Goal: Information Seeking & Learning: Learn about a topic

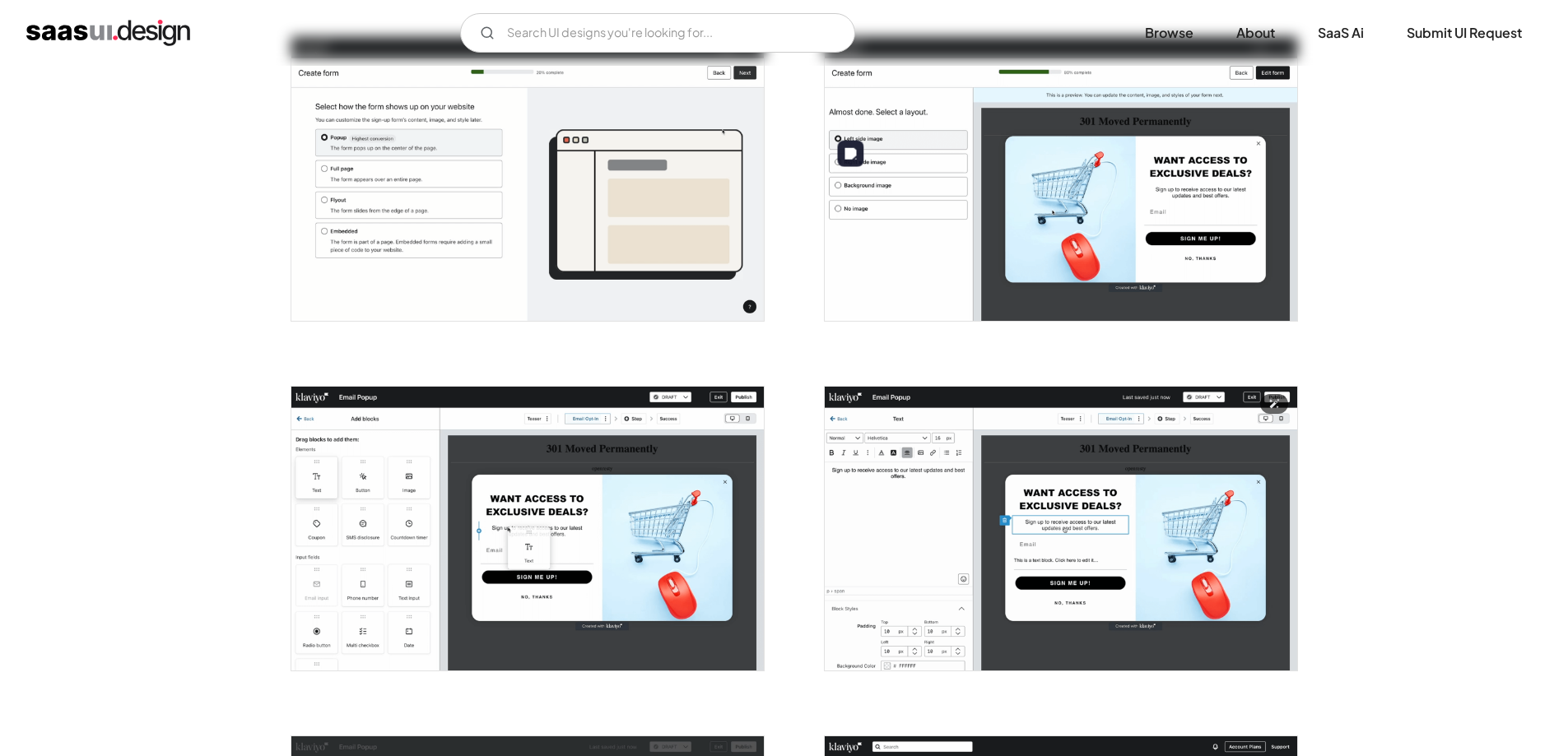
scroll to position [1070, 0]
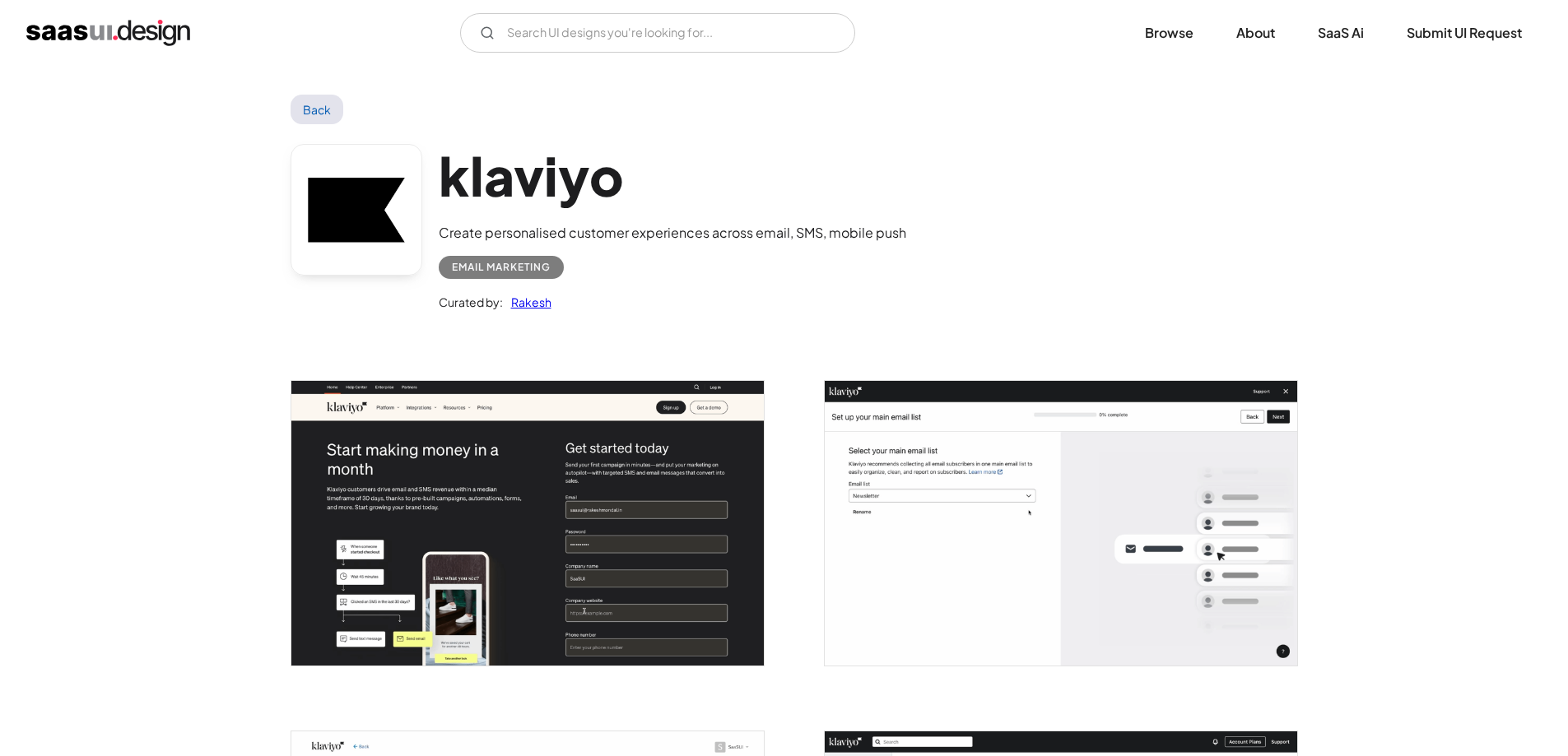
scroll to position [0, 0]
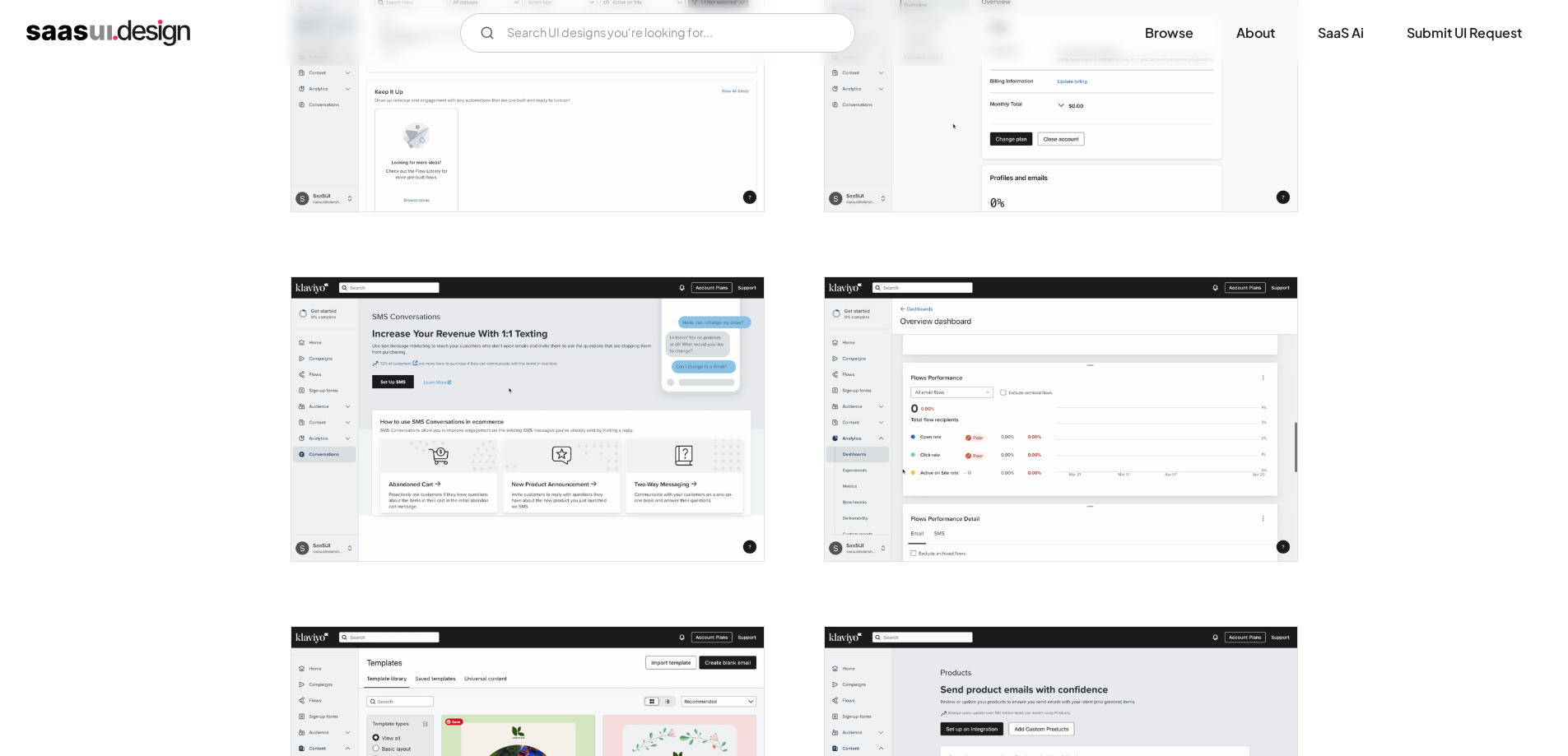
scroll to position [3556, 0]
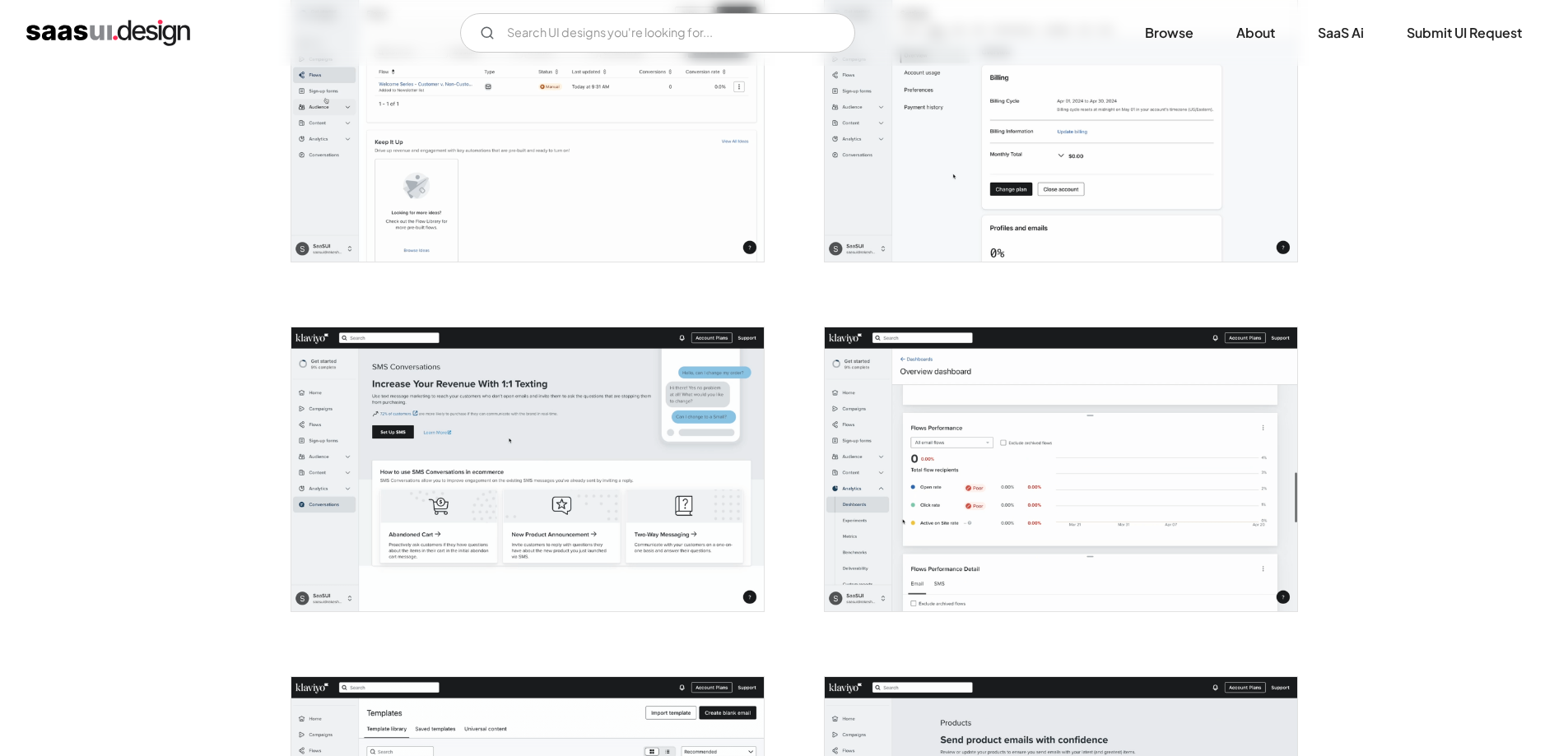
drag, startPoint x: 156, startPoint y: 285, endPoint x: 224, endPoint y: 179, distance: 125.9
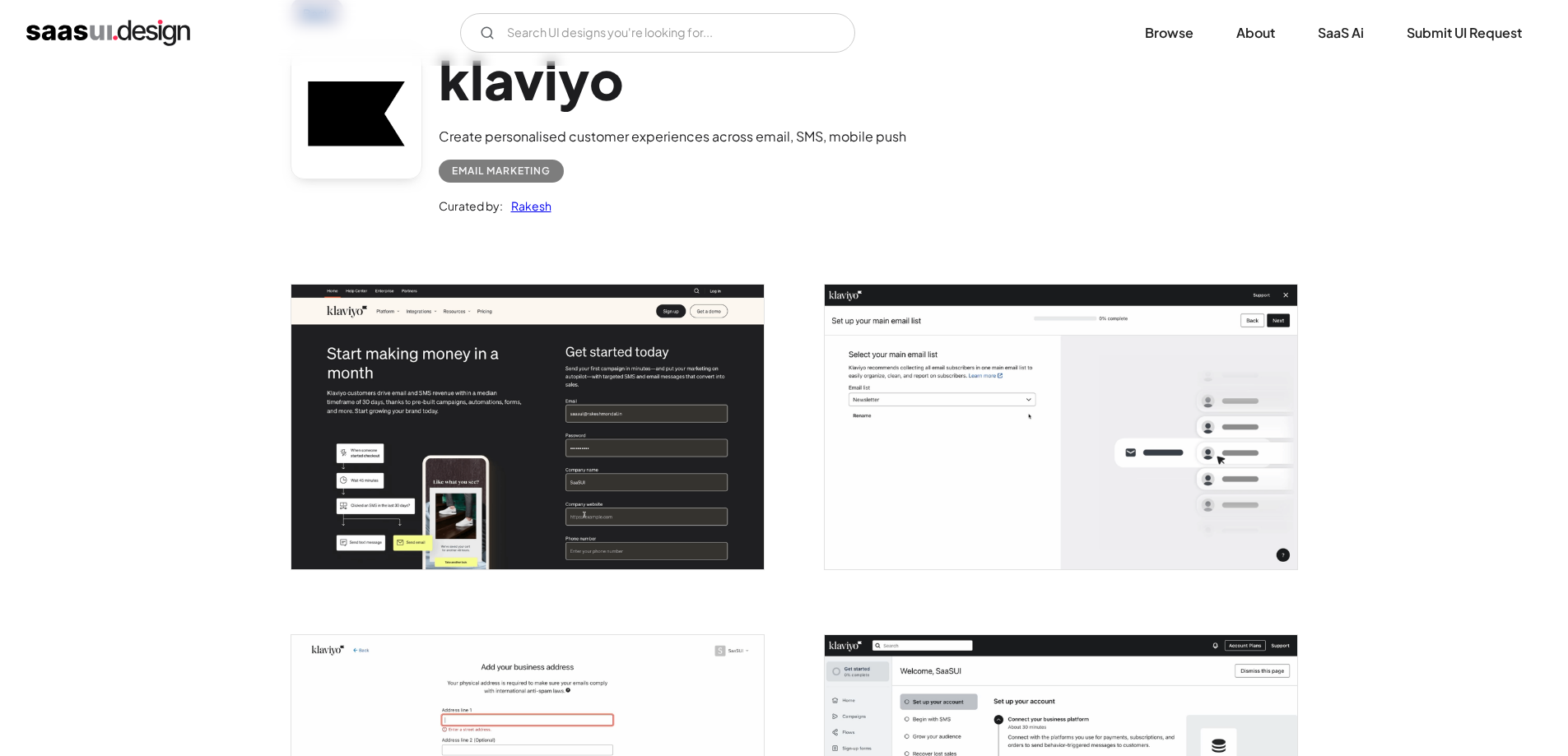
scroll to position [0, 0]
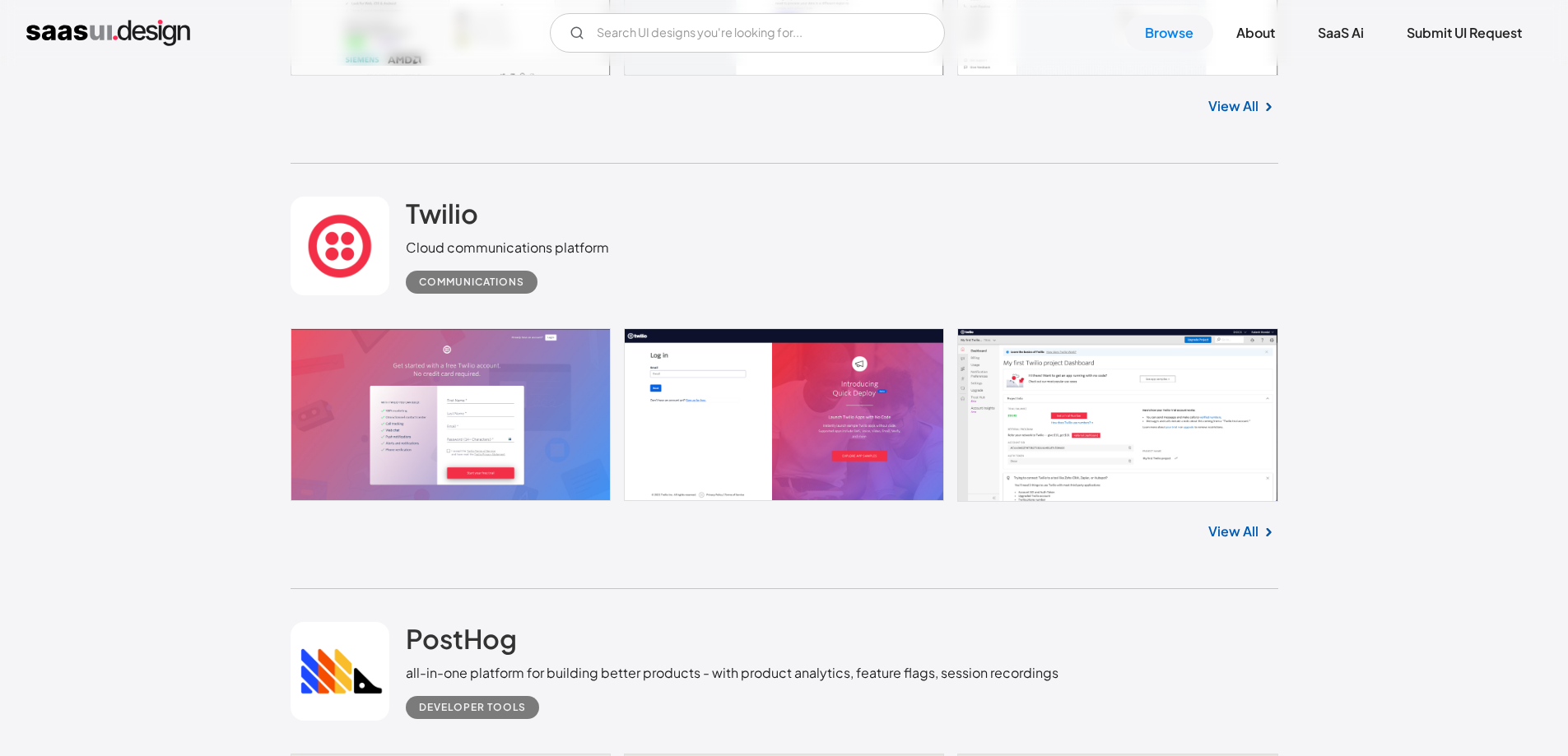
scroll to position [5596, 0]
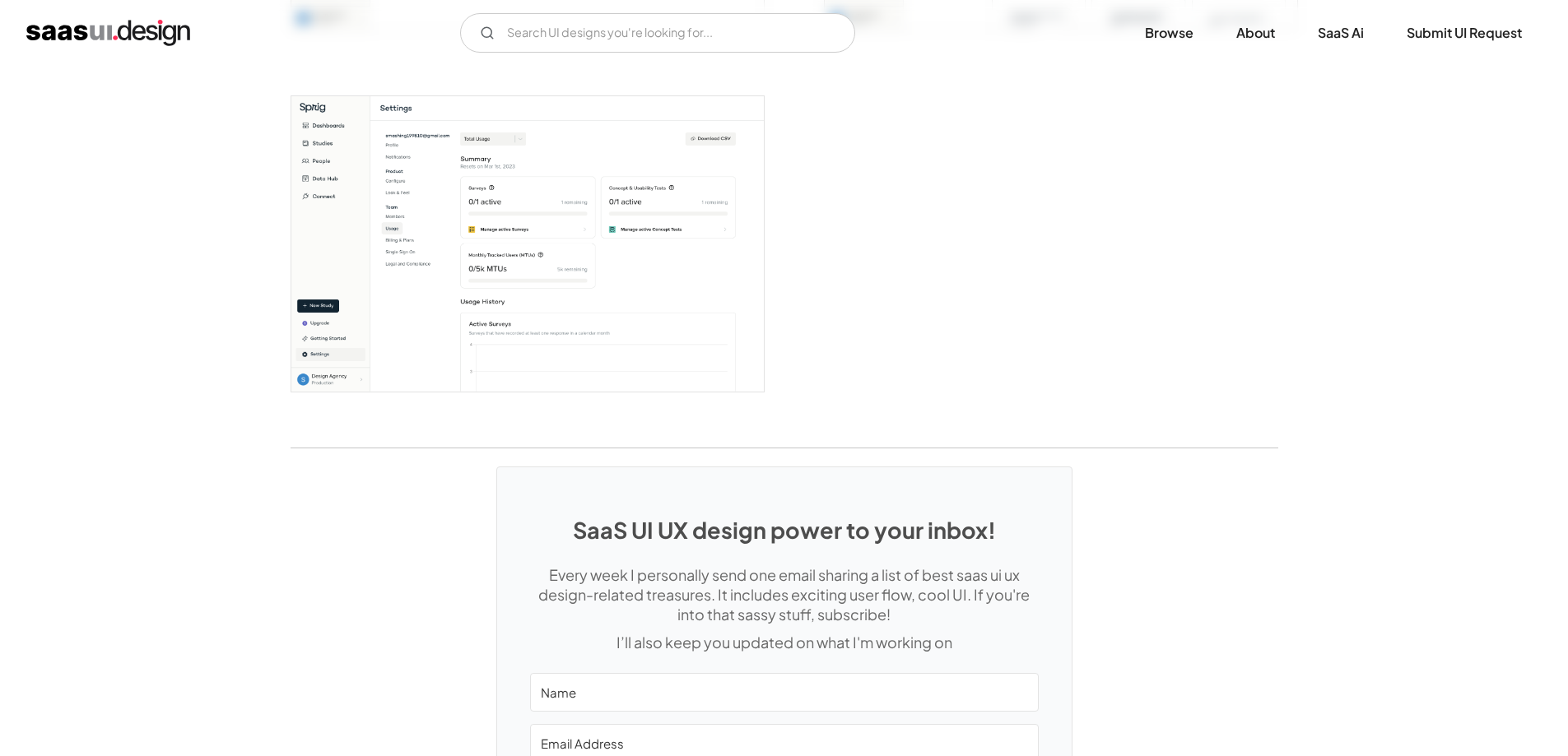
scroll to position [3950, 0]
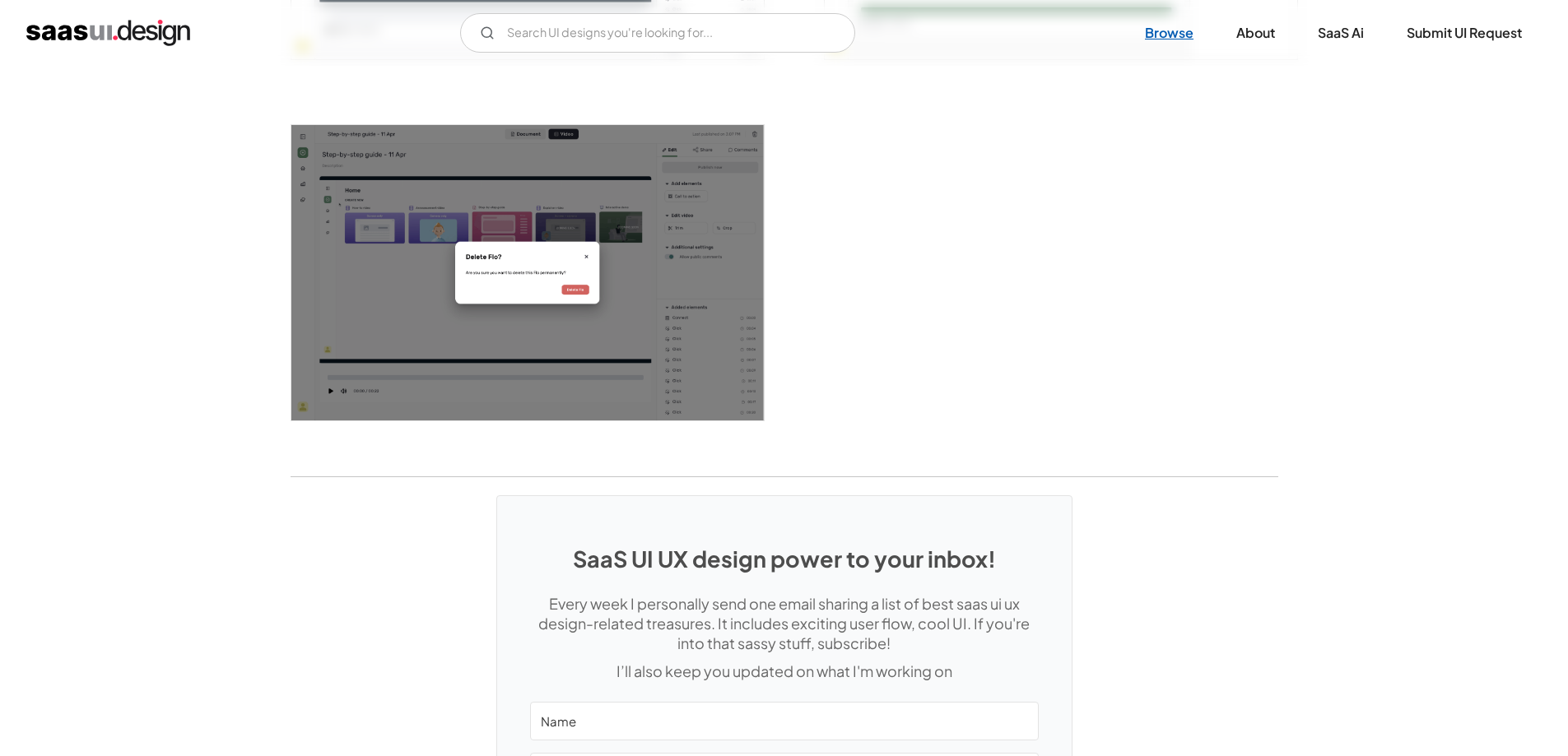
scroll to position [2718, 0]
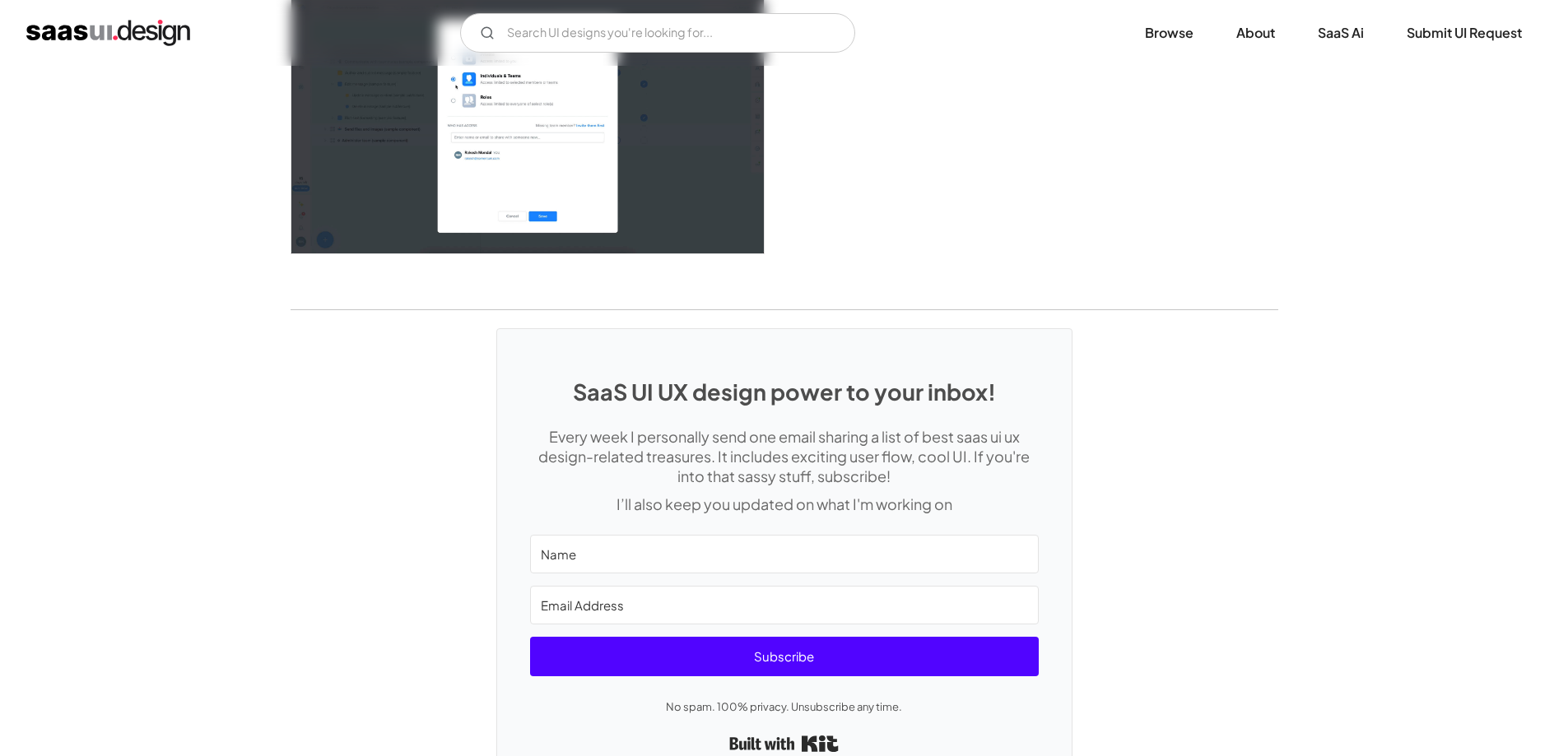
scroll to position [3292, 0]
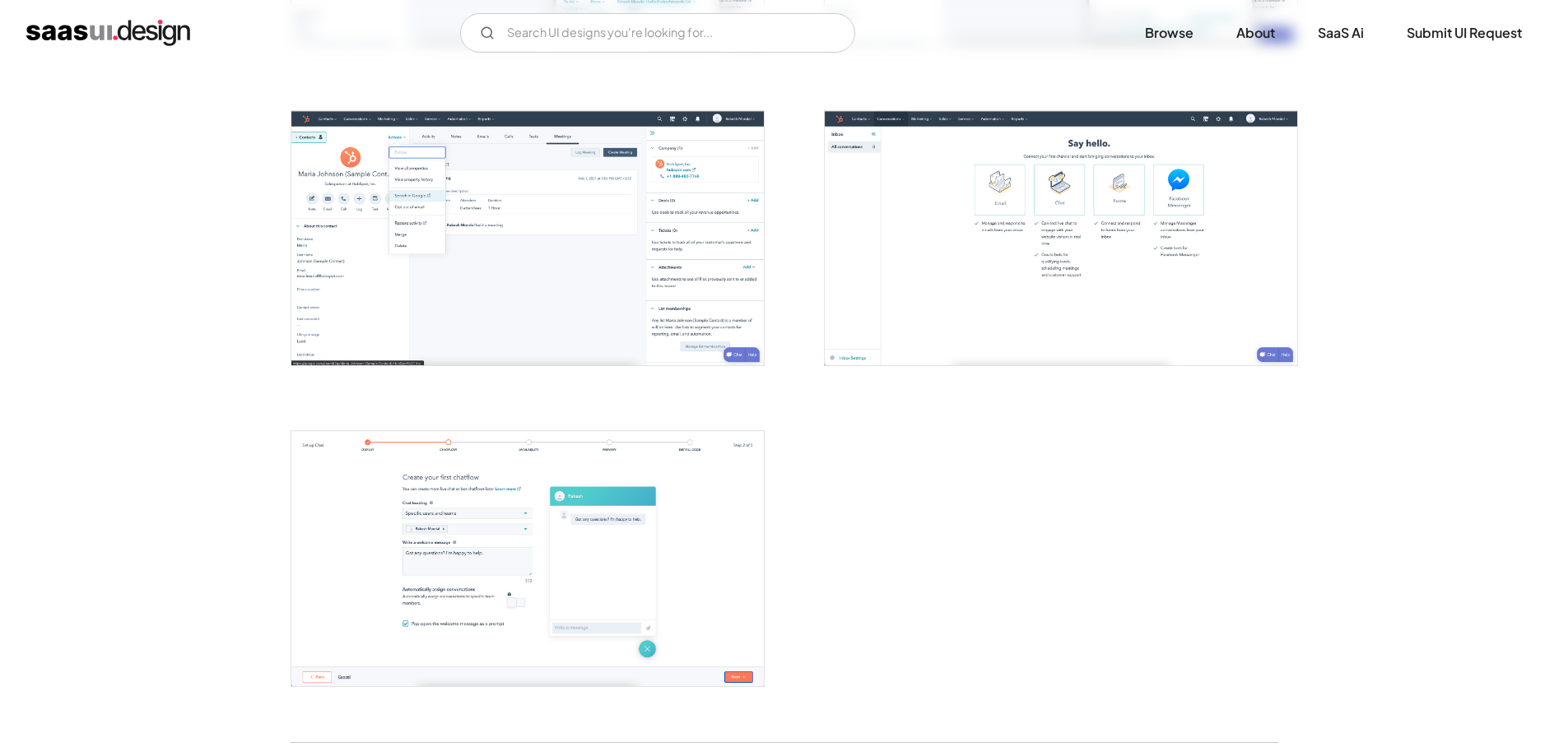
scroll to position [2386, 0]
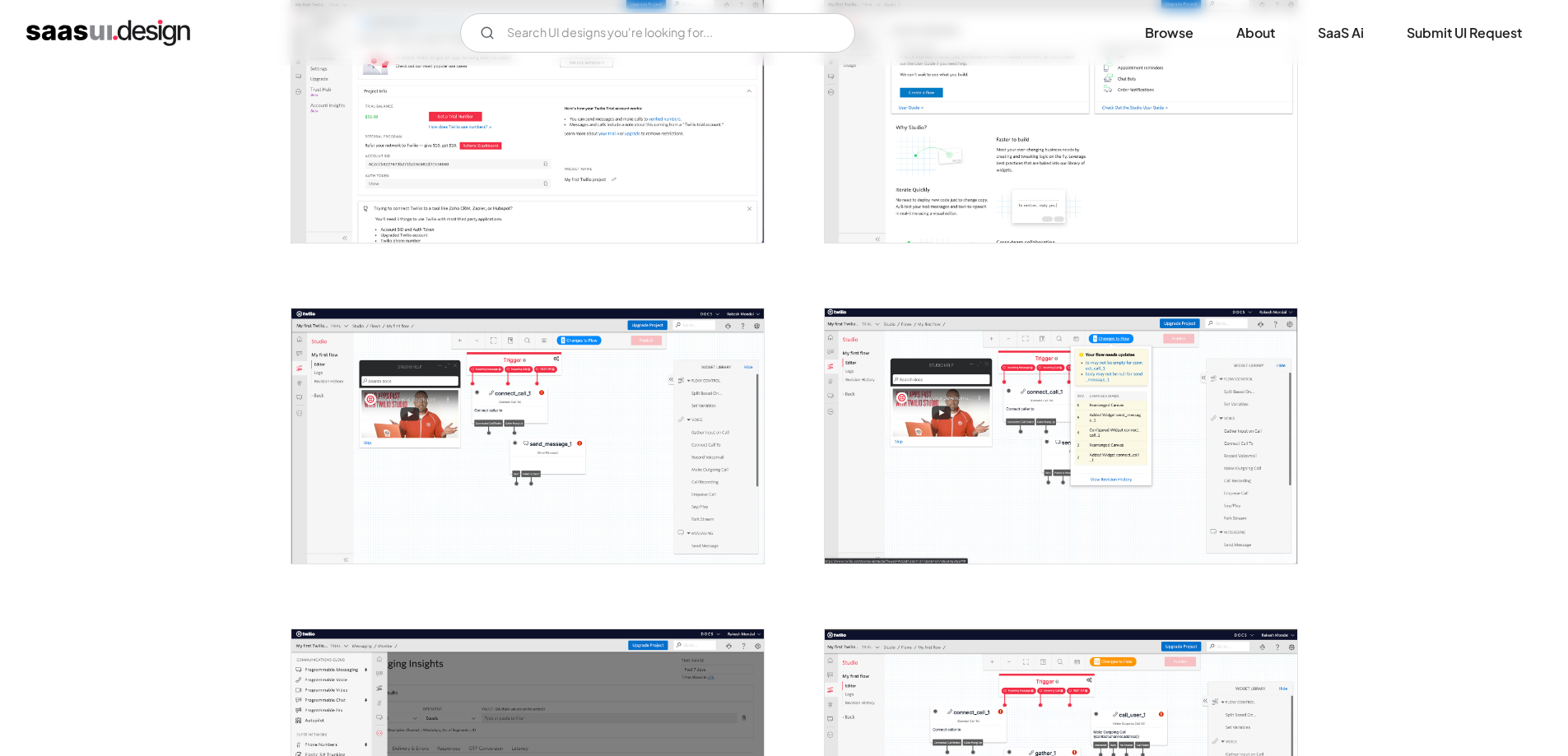
scroll to position [747, 0]
